Goal: Task Accomplishment & Management: Use online tool/utility

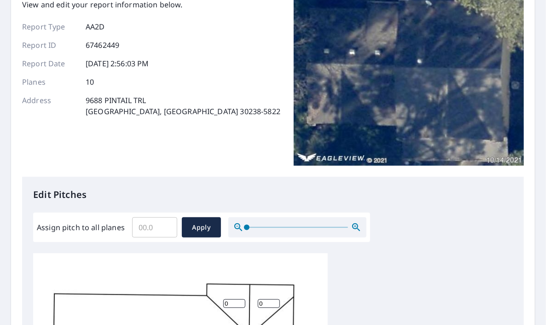
scroll to position [184, 0]
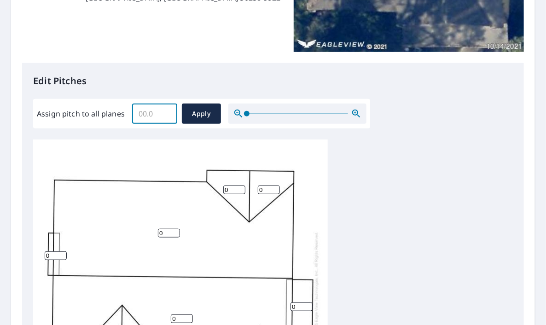
click at [144, 117] on input "Assign pitch to all planes" at bounding box center [154, 114] width 45 height 26
type input "5"
click at [193, 118] on span "Apply" at bounding box center [201, 114] width 24 height 12
type input "5"
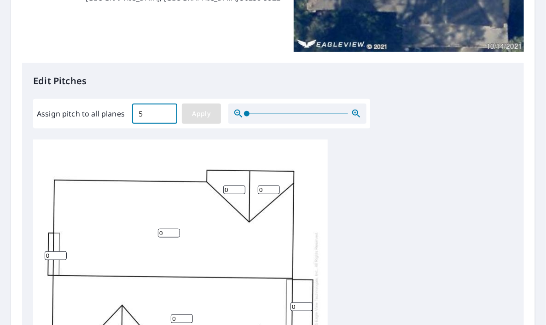
type input "5"
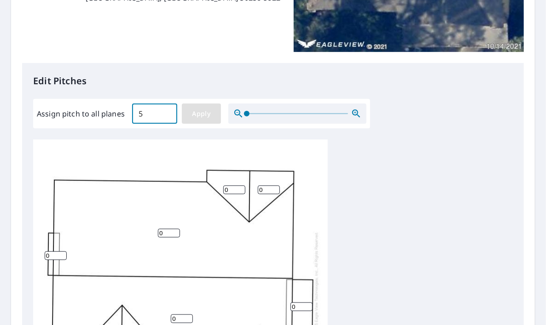
type input "5"
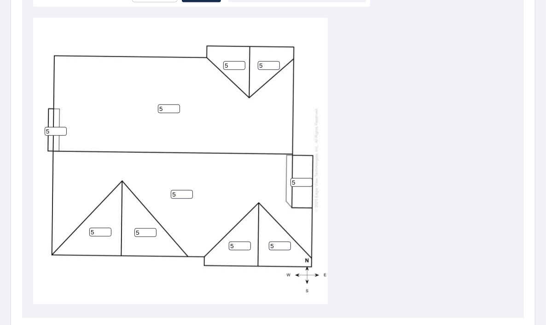
scroll to position [410, 0]
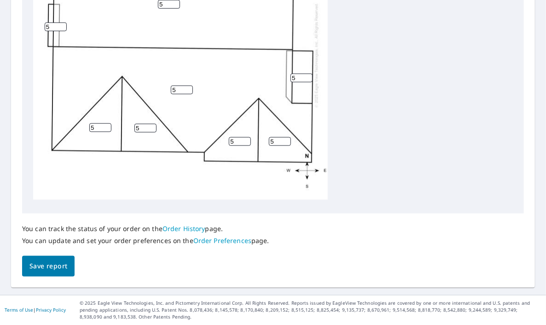
click at [54, 269] on span "Save report" at bounding box center [48, 267] width 38 height 12
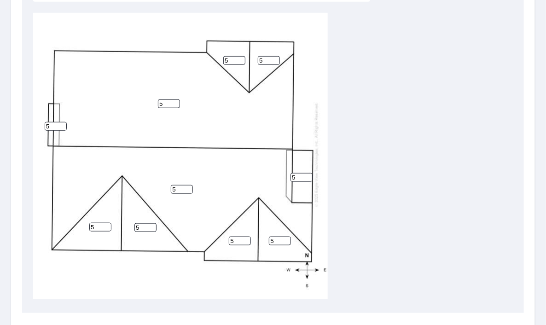
scroll to position [318, 0]
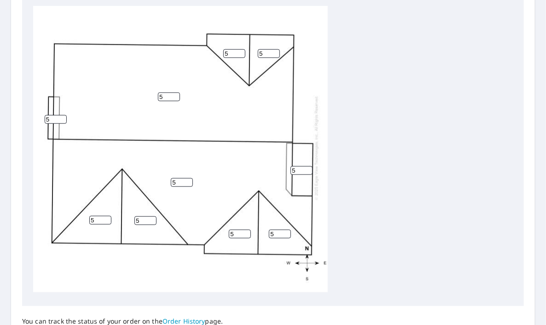
drag, startPoint x: 232, startPoint y: 47, endPoint x: 220, endPoint y: 43, distance: 13.3
click at [220, 43] on div "5 5 5 5 5 5 5 5 5 5" at bounding box center [180, 147] width 295 height 289
type input "7"
drag, startPoint x: 264, startPoint y: 49, endPoint x: 254, endPoint y: 41, distance: 12.8
click at [254, 41] on div "5 5 5 5 5 5 5 5 7 5" at bounding box center [180, 147] width 295 height 289
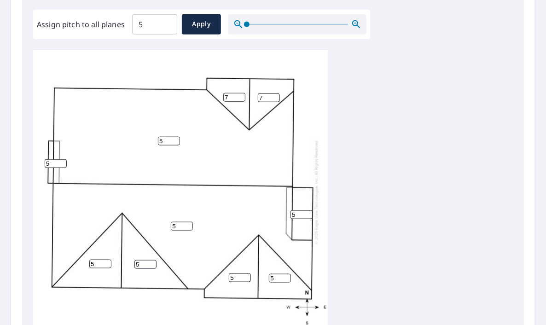
scroll to position [368, 0]
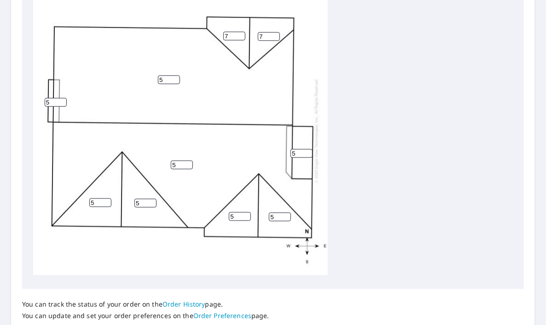
type input "7"
drag, startPoint x: 236, startPoint y: 210, endPoint x: 221, endPoint y: 203, distance: 16.5
click at [221, 203] on div "5 5 5 5 5 5 7 5 7 5" at bounding box center [180, 130] width 295 height 289
type input "7"
drag, startPoint x: 273, startPoint y: 211, endPoint x: 248, endPoint y: 214, distance: 25.1
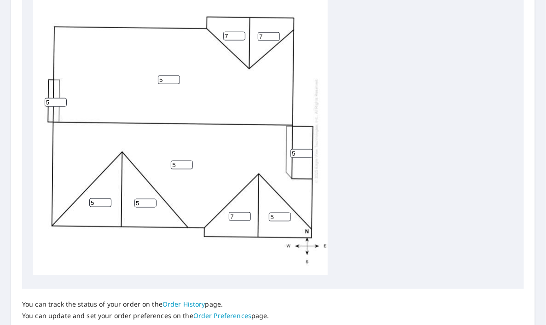
click at [253, 208] on div "5 5 5 5 7 5 7 5 7 5" at bounding box center [180, 130] width 295 height 289
type input "7"
drag, startPoint x: 142, startPoint y: 195, endPoint x: 101, endPoint y: 198, distance: 41.0
click at [112, 192] on div "5 5 5 5 7 7 7 5 7 5" at bounding box center [180, 130] width 295 height 289
type input "7"
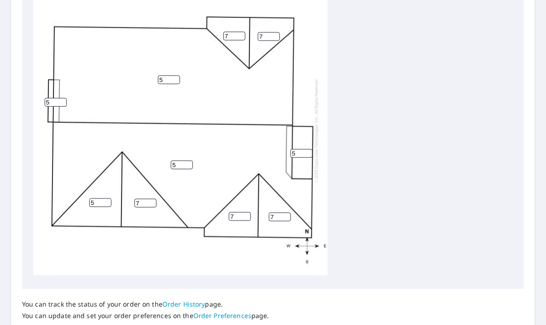
drag, startPoint x: 95, startPoint y: 195, endPoint x: 74, endPoint y: 186, distance: 23.5
click at [74, 186] on div "5 5 5 7 7 7 7 5 7 5" at bounding box center [180, 130] width 295 height 289
type input "7"
click at [332, 135] on div "5 5 7 7 7 7 7 5 7 5" at bounding box center [273, 133] width 480 height 289
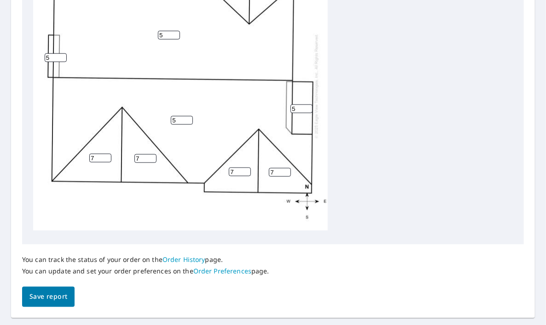
scroll to position [443, 0]
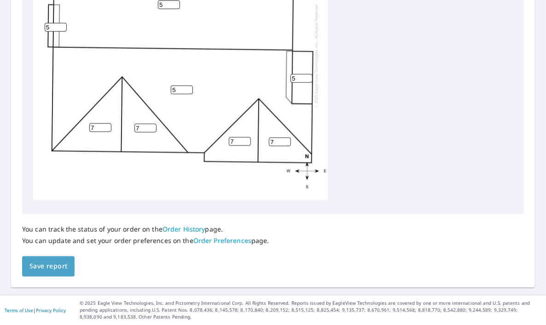
click at [61, 268] on span "Save report" at bounding box center [48, 267] width 38 height 12
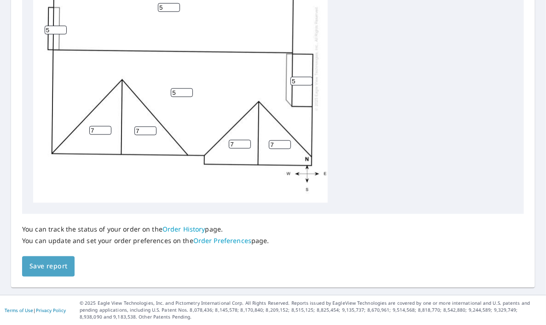
click at [33, 269] on span "Save report" at bounding box center [48, 267] width 38 height 12
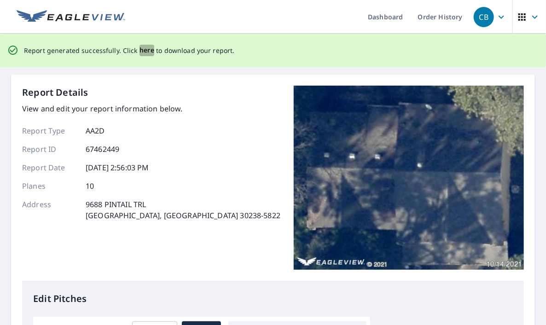
click at [149, 48] on span "here" at bounding box center [147, 51] width 15 height 12
